Goal: Transaction & Acquisition: Subscribe to service/newsletter

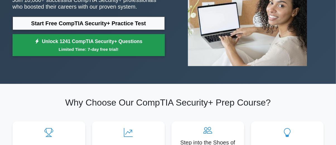
scroll to position [92, 0]
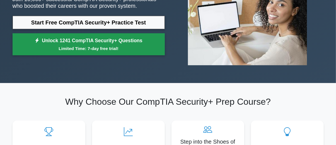
click at [104, 48] on small "Limited Time: 7-day free trial!" at bounding box center [88, 48] width 138 height 6
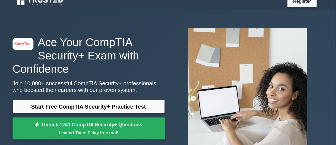
scroll to position [0, 0]
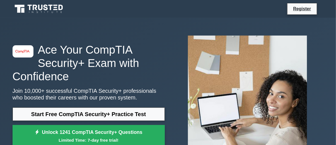
click at [51, 6] on icon at bounding box center [50, 8] width 4 height 6
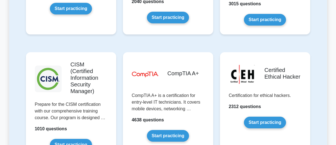
scroll to position [1043, 0]
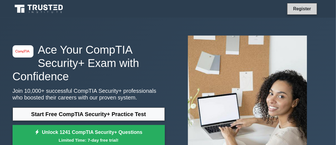
click at [309, 6] on link "Register" at bounding box center [301, 8] width 25 height 7
